Goal: Task Accomplishment & Management: Manage account settings

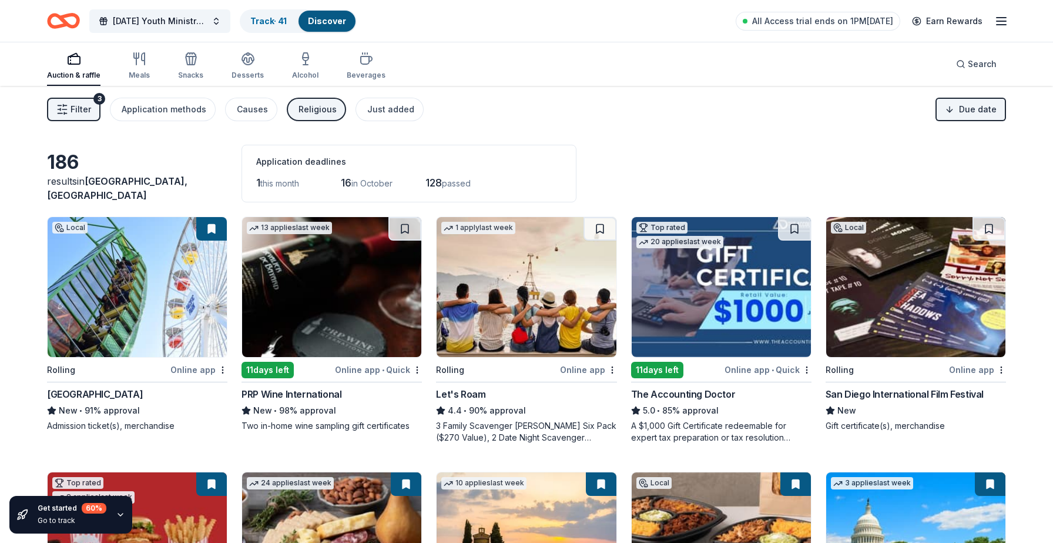
scroll to position [2499, 0]
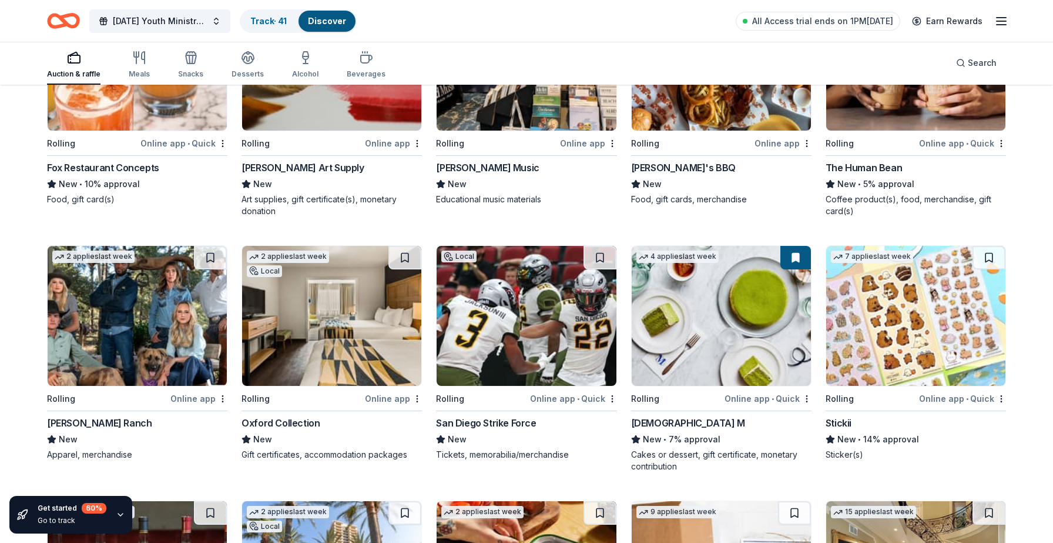
click at [1006, 22] on icon "button" at bounding box center [1002, 21] width 14 height 14
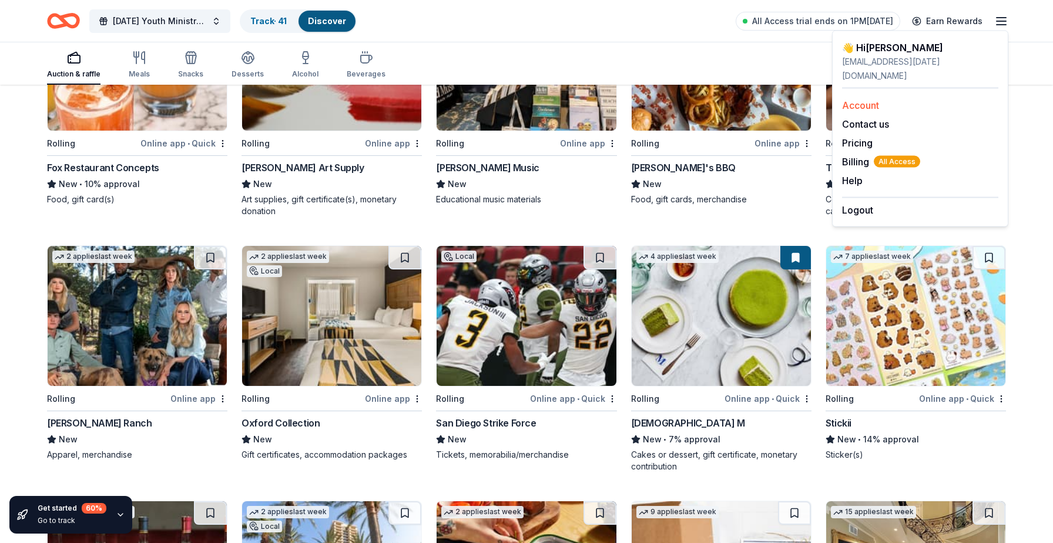
click at [870, 99] on link "Account" at bounding box center [860, 105] width 37 height 12
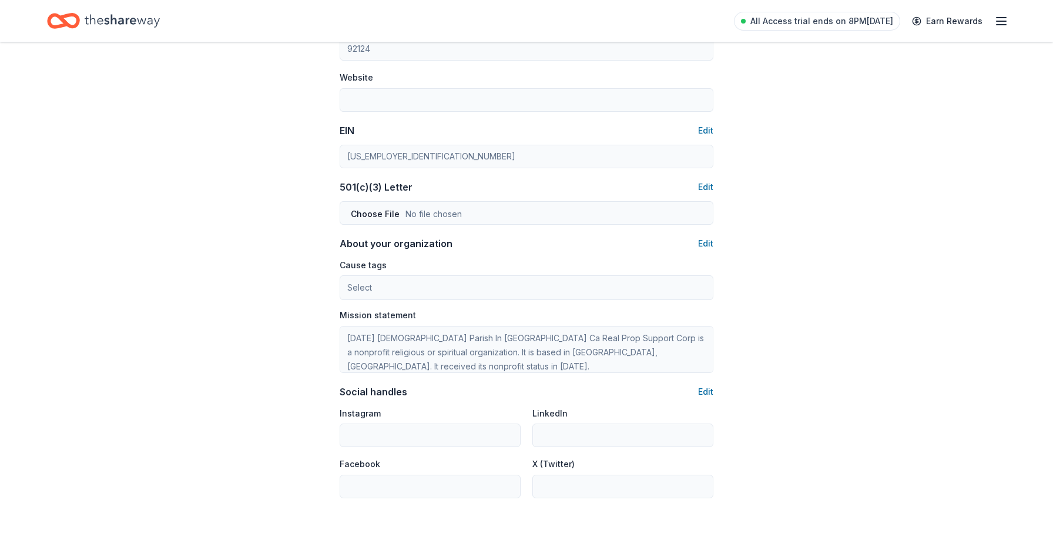
scroll to position [507, 0]
click at [705, 128] on button "Edit" at bounding box center [705, 130] width 15 height 14
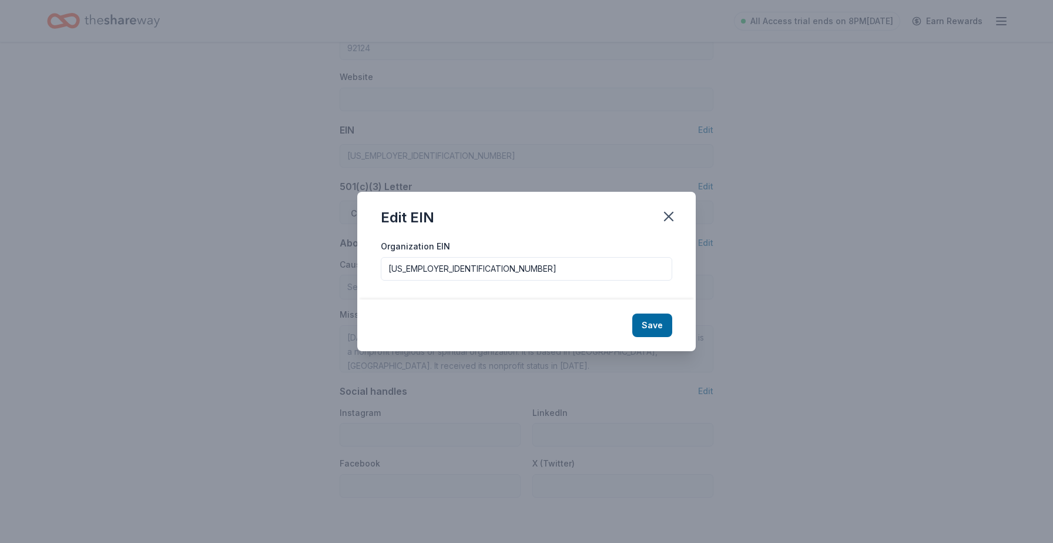
click at [465, 270] on input "82-5258820" at bounding box center [527, 269] width 292 height 24
type input "273855978"
click at [654, 321] on button "Save" at bounding box center [652, 325] width 40 height 24
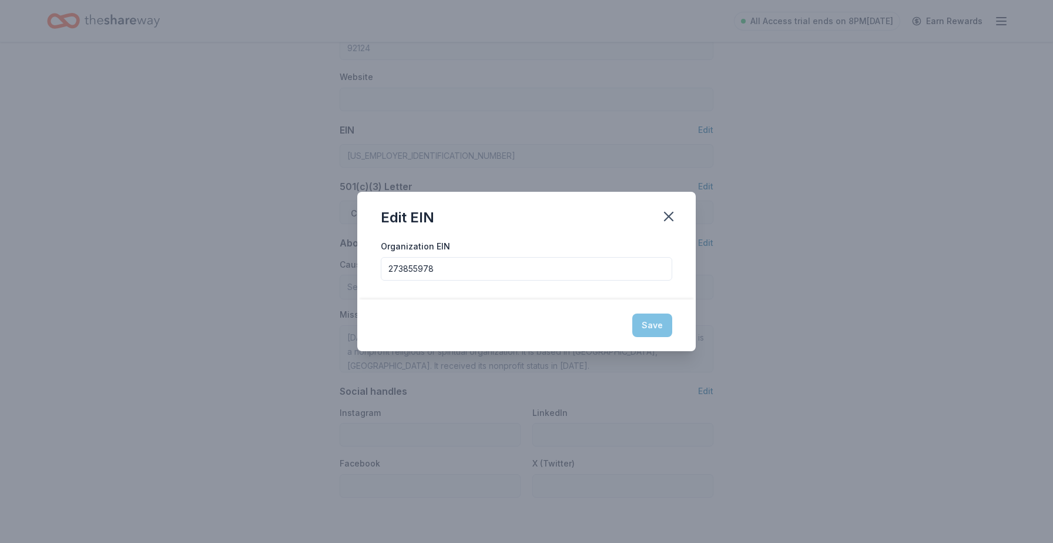
type input "[US_EMPLOYER_IDENTIFICATION_NUMBER]"
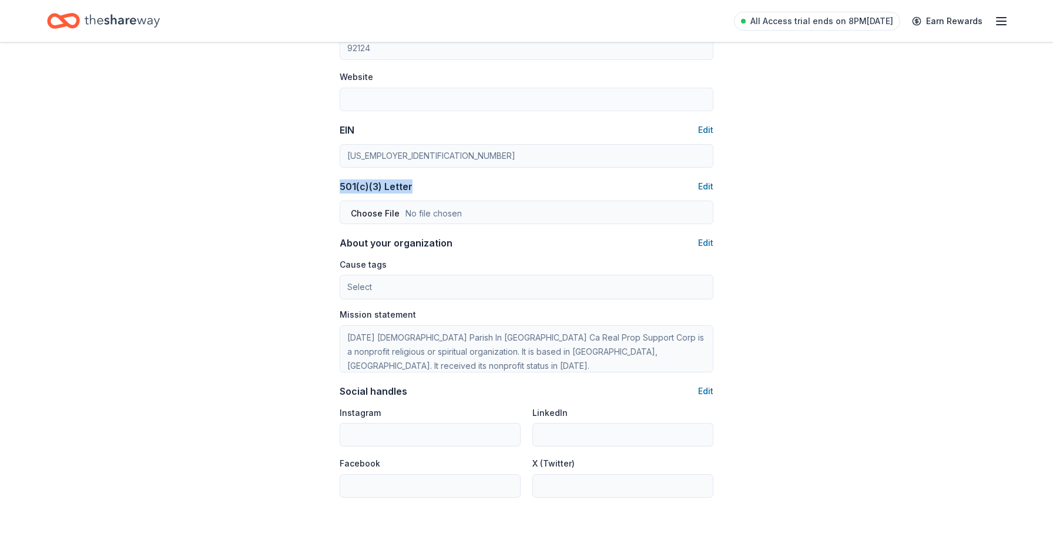
drag, startPoint x: 409, startPoint y: 186, endPoint x: 336, endPoint y: 186, distance: 73.5
click at [335, 186] on div "Account About me Profile Edit First name Nathalie Last name Vazquez Role Develo…" at bounding box center [526, 59] width 411 height 1049
copy div "501(c)(3) Letter"
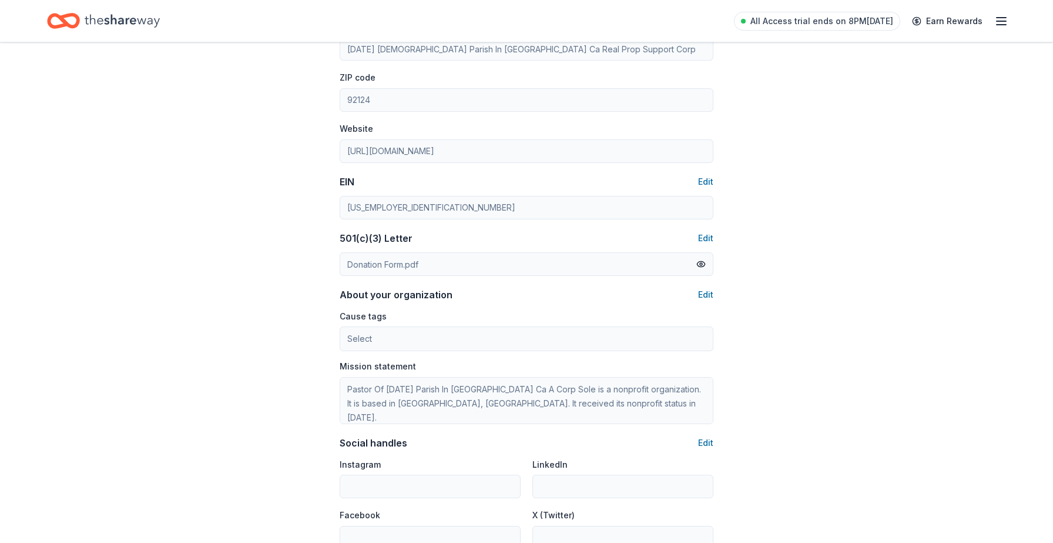
scroll to position [355, 0]
